Goal: Task Accomplishment & Management: Use online tool/utility

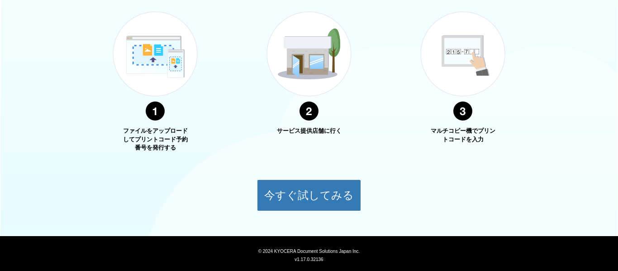
scroll to position [354, 0]
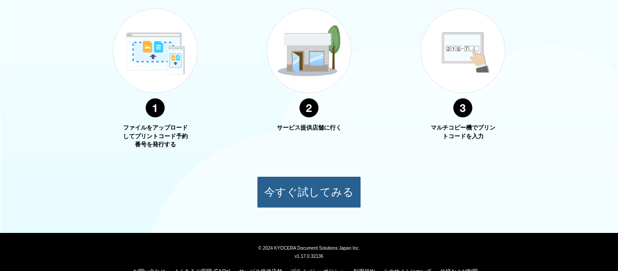
click at [311, 197] on button "今すぐ試してみる" at bounding box center [309, 192] width 104 height 32
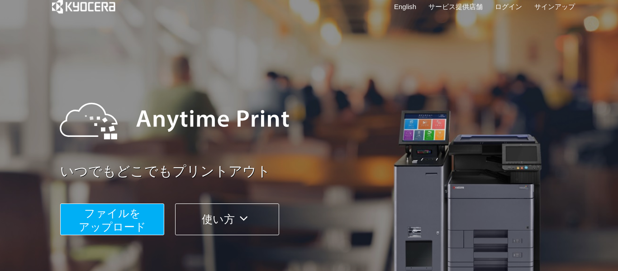
scroll to position [76, 0]
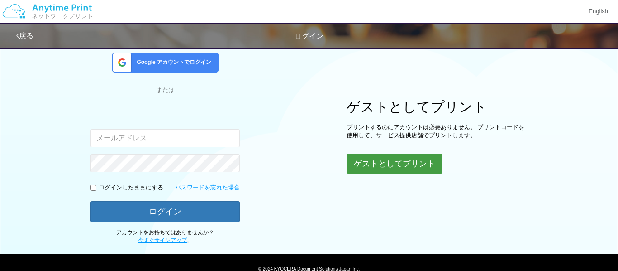
click at [421, 166] on button "ゲストとしてプリント" at bounding box center [395, 163] width 96 height 20
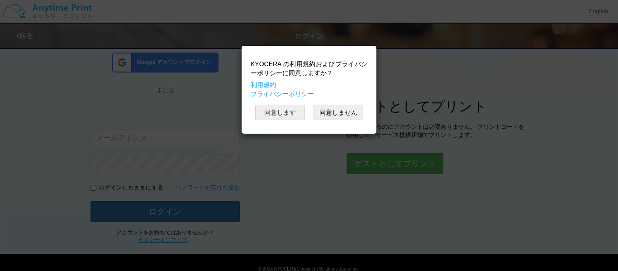
click at [274, 117] on button "同意します" at bounding box center [280, 112] width 50 height 15
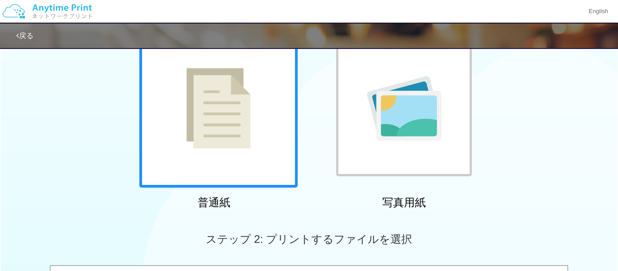
scroll to position [78, 0]
click at [183, 158] on div at bounding box center [218, 108] width 158 height 158
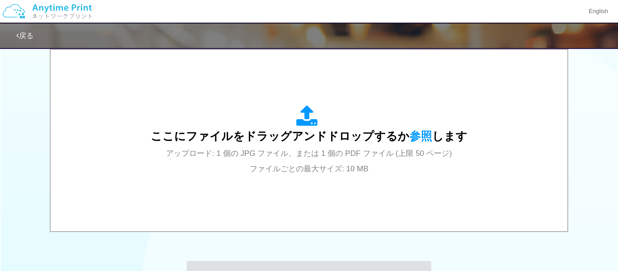
scroll to position [303, 0]
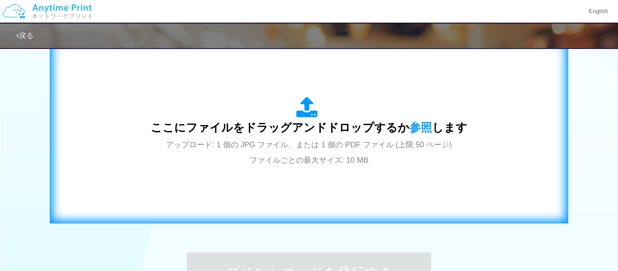
click at [140, 175] on div "ここにファイルをドラッグアンドドロップするか 参照 します アップロード: 1 個の JPG ファイル、または 1 個の PDF ファイル (上限 50 ペー…" at bounding box center [309, 132] width 500 height 164
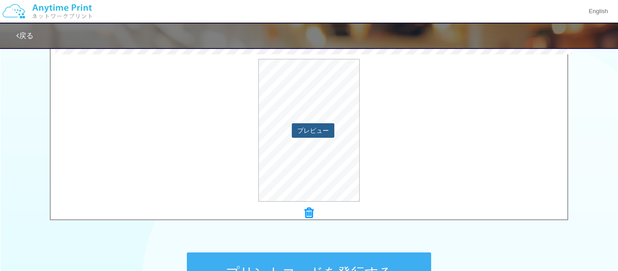
click at [311, 135] on button "プレビュー" at bounding box center [313, 130] width 43 height 14
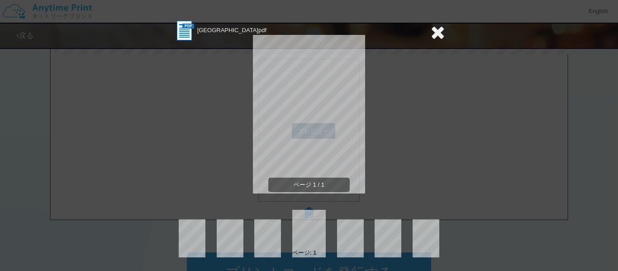
scroll to position [0, 0]
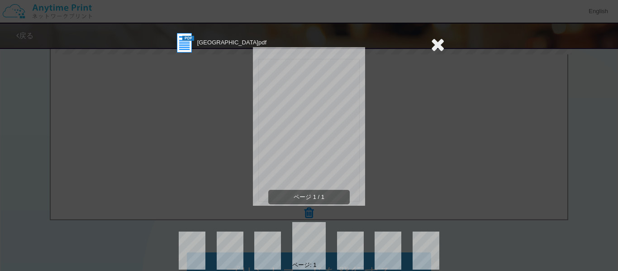
click at [436, 51] on icon at bounding box center [438, 44] width 14 height 18
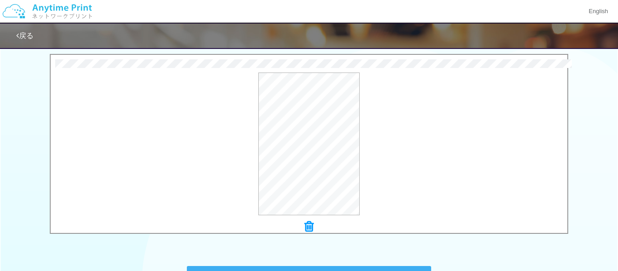
scroll to position [291, 0]
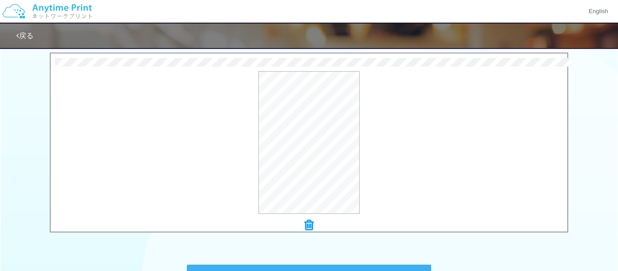
click at [17, 33] on icon at bounding box center [17, 35] width 3 height 7
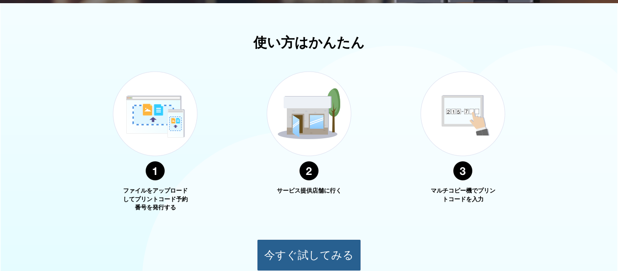
click at [322, 251] on button "今すぐ試してみる" at bounding box center [309, 255] width 104 height 32
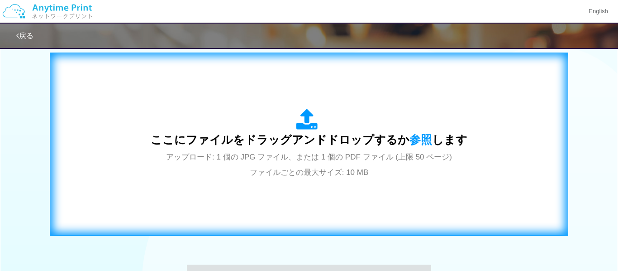
click at [399, 155] on span "アップロード: 1 個の JPG ファイル、または 1 個の PDF ファイル (上限 50 ページ) ファイルごとの最大サイズ: 10 MB" at bounding box center [309, 165] width 286 height 24
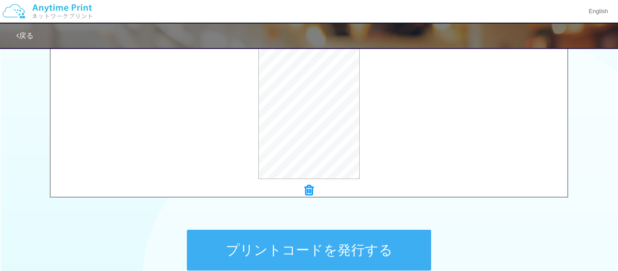
scroll to position [326, 0]
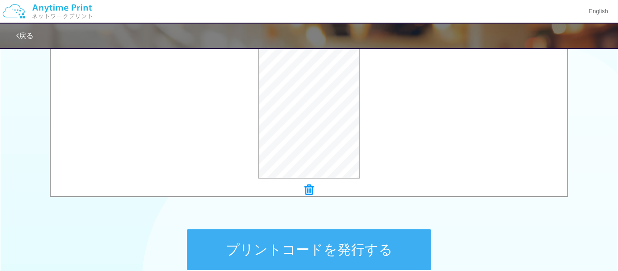
click at [401, 256] on button "プリントコードを発行する" at bounding box center [309, 249] width 244 height 41
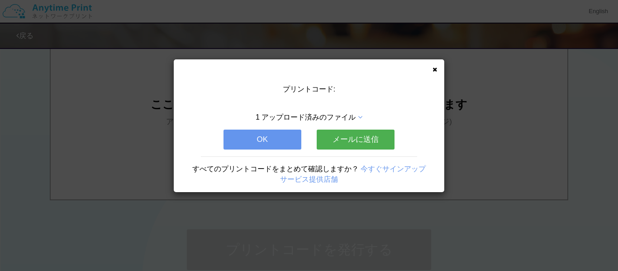
scroll to position [0, 0]
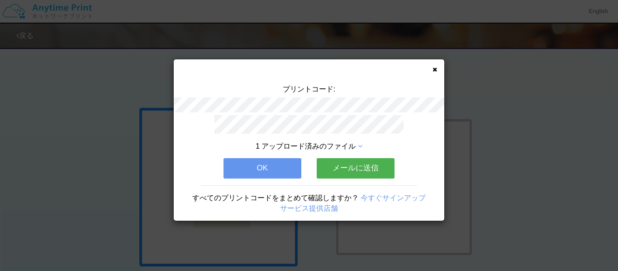
click at [280, 167] on button "OK" at bounding box center [263, 168] width 78 height 20
